Goal: Information Seeking & Learning: Learn about a topic

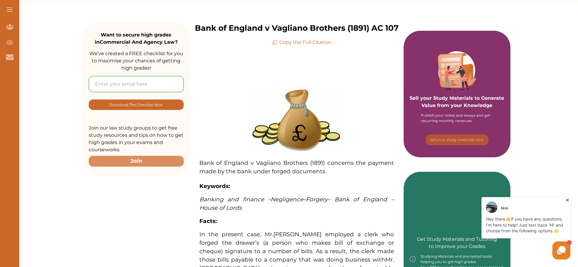
scroll to position [76, 0]
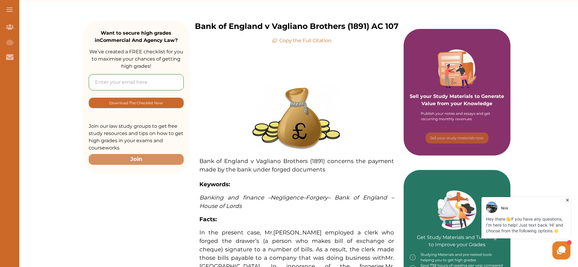
drag, startPoint x: 222, startPoint y: 172, endPoint x: 325, endPoint y: 174, distance: 102.9
click at [325, 173] on span "Bank of England v Vagliano Brothers (1891) concerns the payment made by the ban…" at bounding box center [296, 165] width 195 height 15
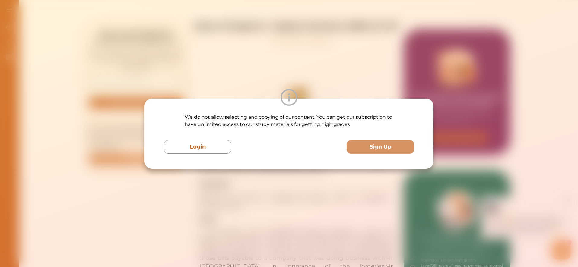
click at [277, 177] on div "We do not allow selecting and copying of our content. You can get our subscript…" at bounding box center [289, 133] width 578 height 267
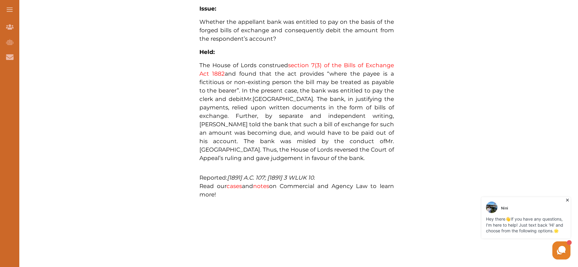
scroll to position [508, 0]
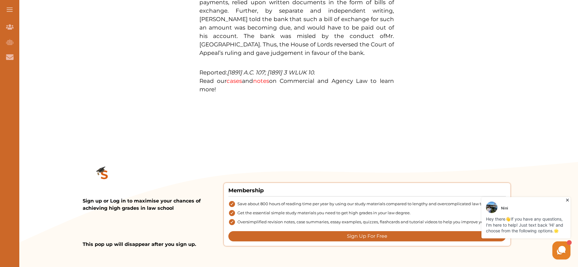
click at [242, 84] on link "cases" at bounding box center [233, 81] width 15 height 7
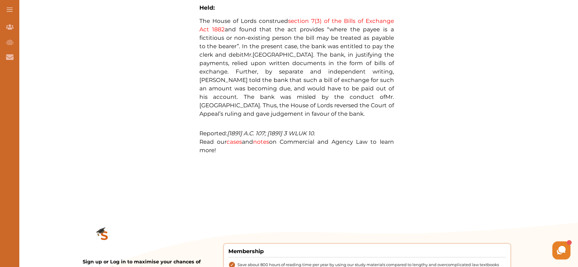
scroll to position [452, 0]
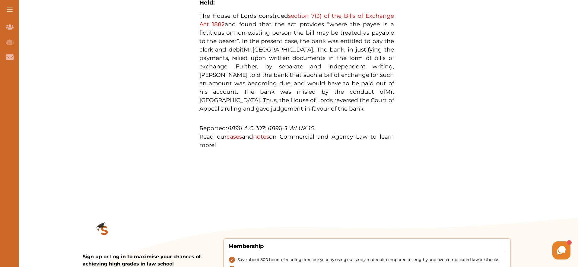
click at [283, 145] on span "Read our cases and notes on Commercial and Agency Law to learn more!" at bounding box center [296, 140] width 195 height 15
